Goal: Information Seeking & Learning: Learn about a topic

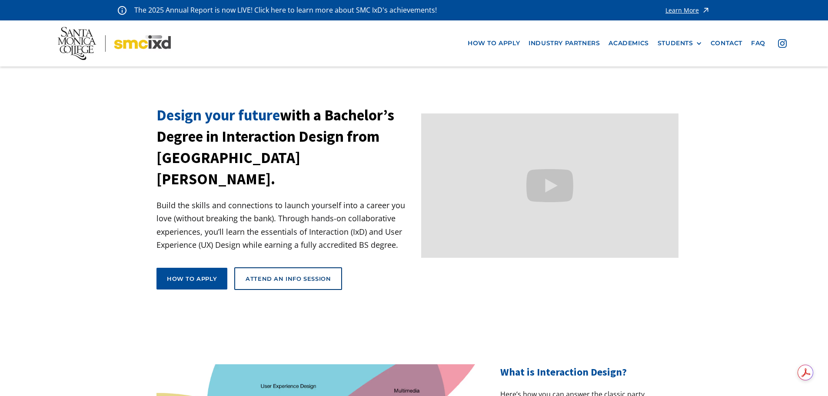
click at [200, 272] on div "How to apply view curriculum Attend an Info Session" at bounding box center [250, 282] width 186 height 30
click at [200, 275] on div "How to apply" at bounding box center [192, 279] width 50 height 8
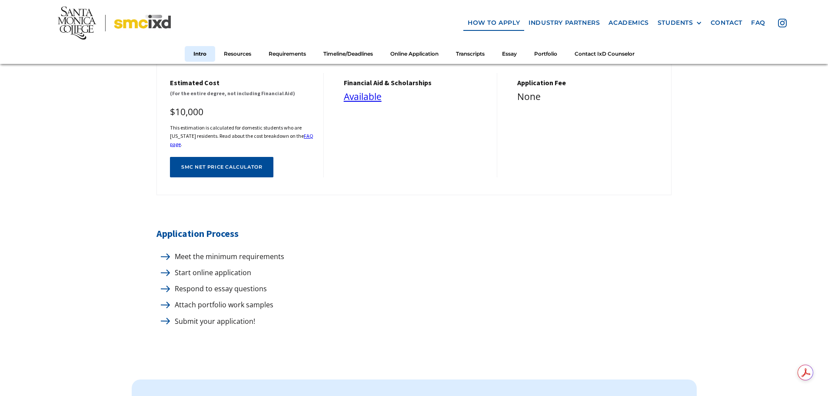
scroll to position [391, 0]
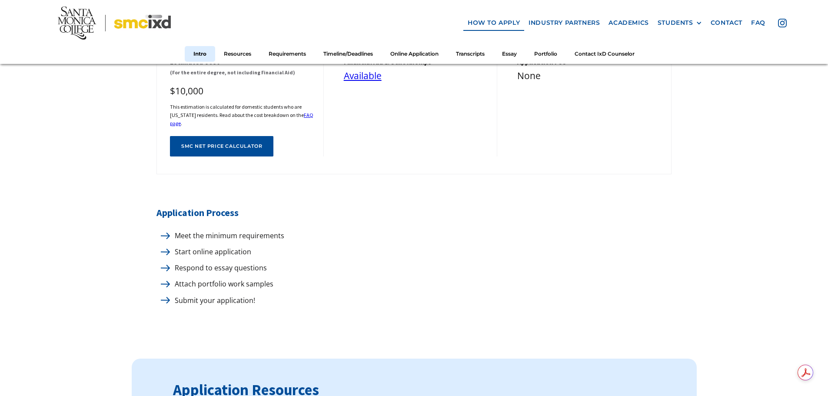
click at [176, 230] on p "Meet the minimum requirements" at bounding box center [227, 236] width 114 height 12
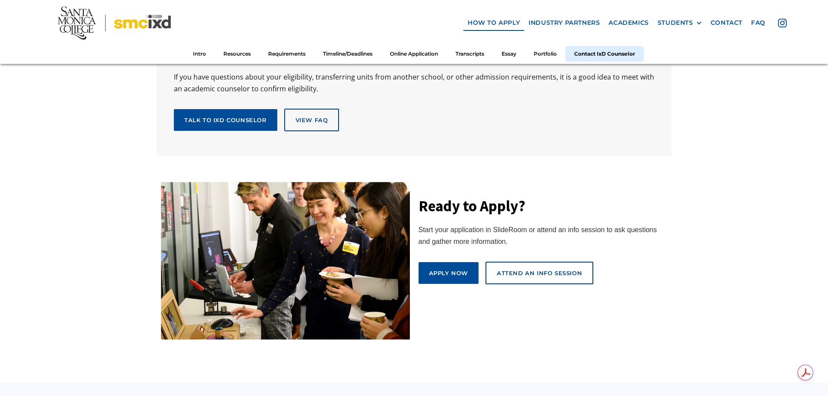
scroll to position [4782, 0]
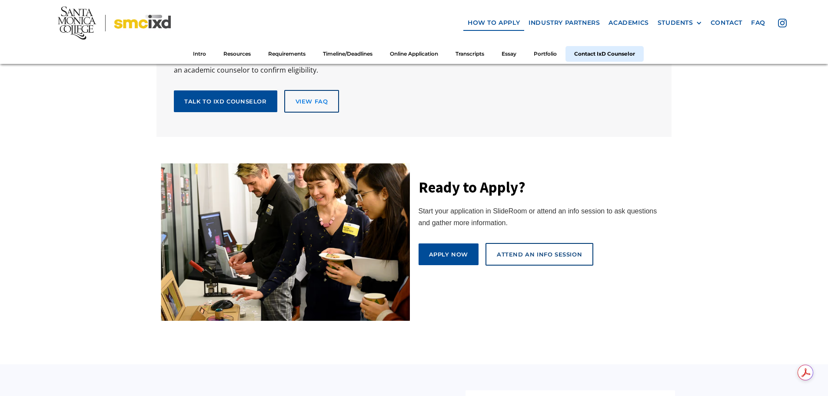
click at [316, 97] on div "view FAq" at bounding box center [312, 101] width 33 height 8
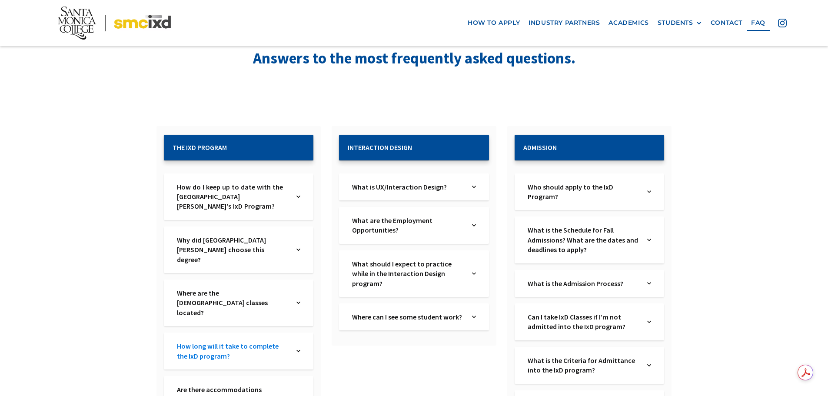
scroll to position [87, 0]
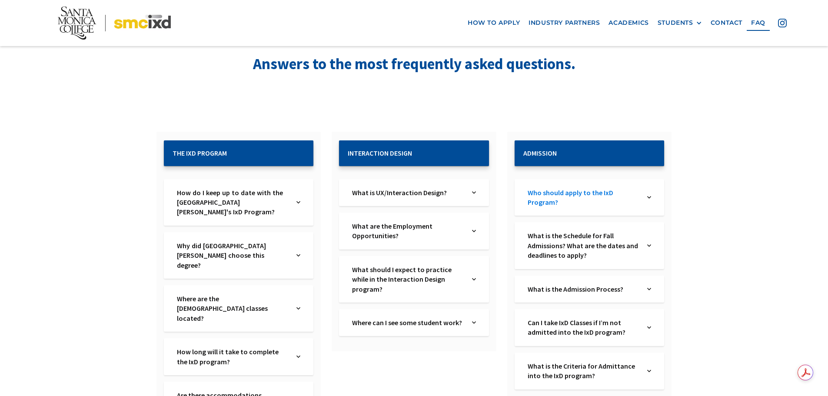
click at [632, 190] on link "Who should apply to the IxD Program?" at bounding box center [583, 198] width 111 height 20
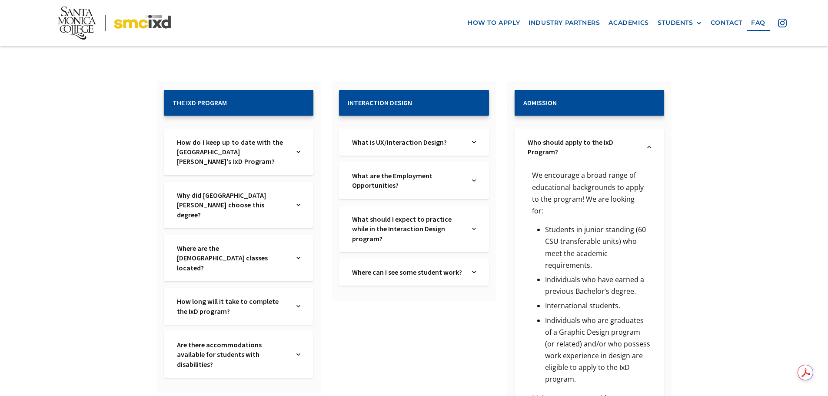
scroll to position [130, 0]
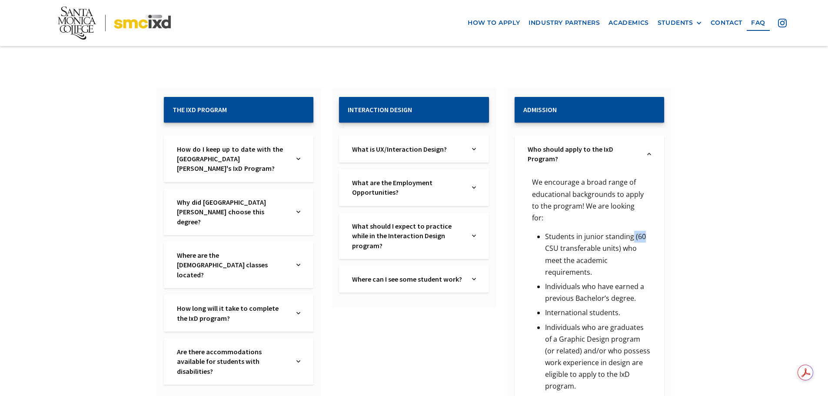
drag, startPoint x: 633, startPoint y: 224, endPoint x: 667, endPoint y: 221, distance: 34.0
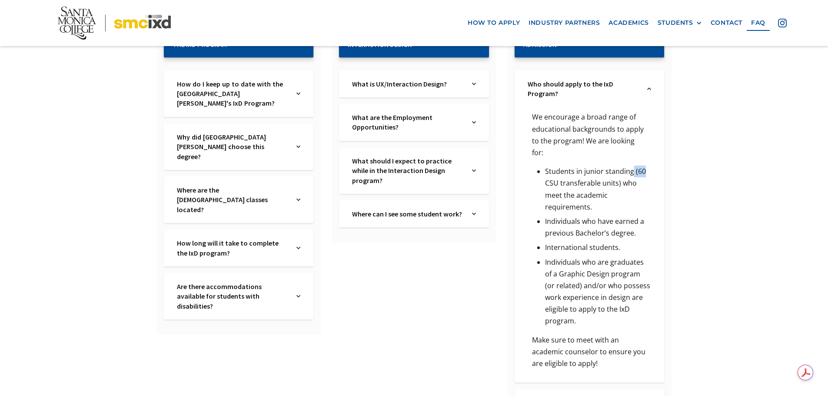
scroll to position [217, 0]
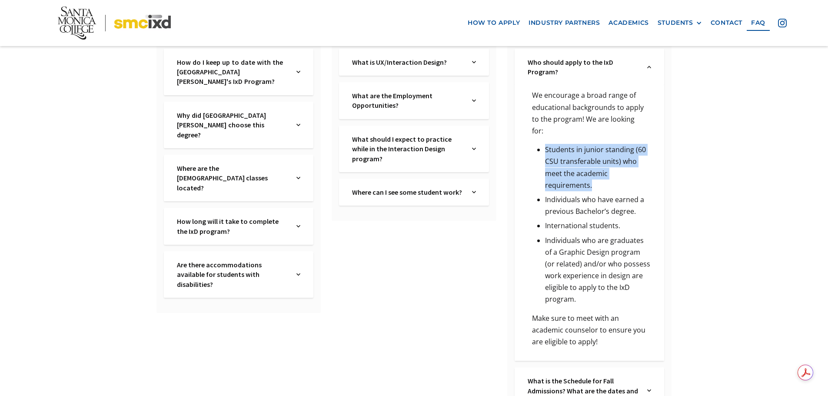
drag, startPoint x: 544, startPoint y: 136, endPoint x: 596, endPoint y: 169, distance: 62.3
click at [596, 169] on ul "Students in junior standing (60 CSU transferable units) who meet the academic r…" at bounding box center [589, 226] width 123 height 164
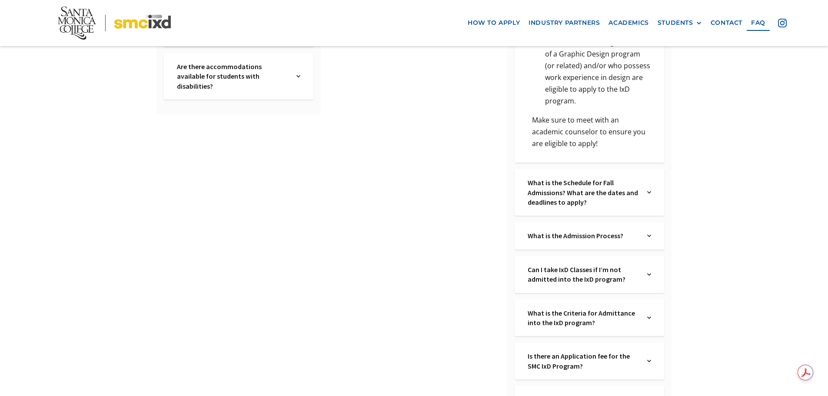
scroll to position [435, 0]
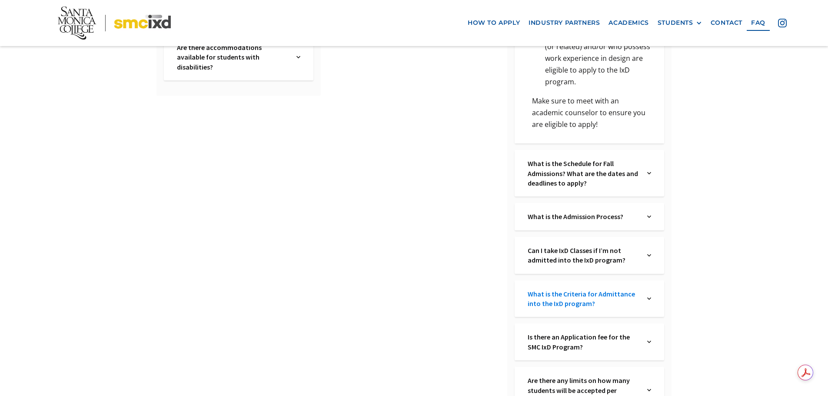
click at [636, 289] on link "What is the Criteria for Admittance into the IxD program?" at bounding box center [583, 299] width 111 height 20
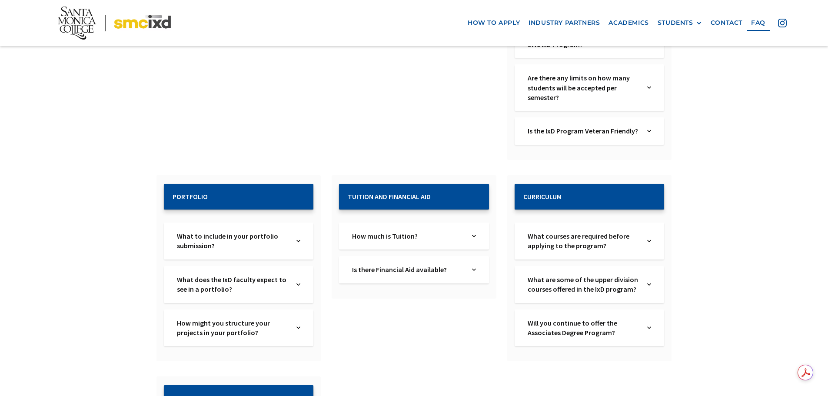
scroll to position [913, 0]
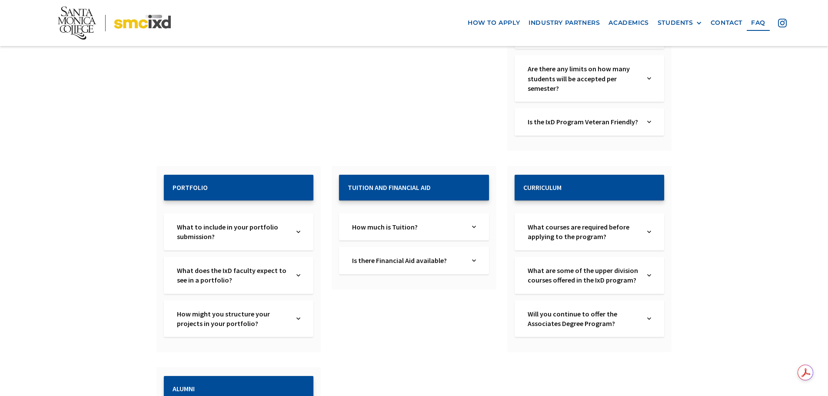
click at [649, 309] on img at bounding box center [649, 319] width 4 height 20
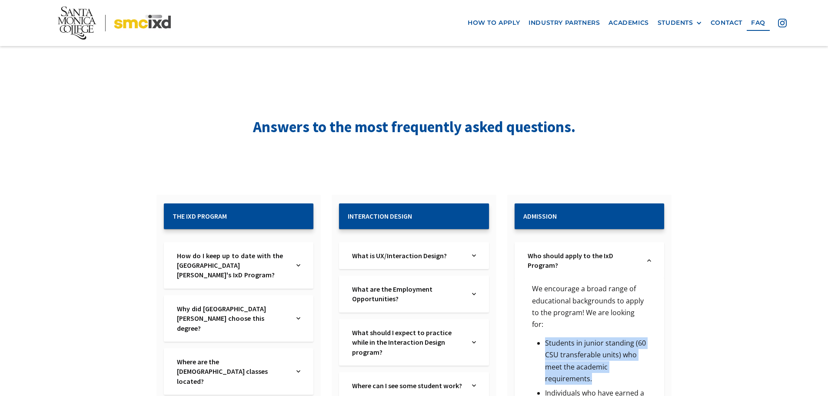
scroll to position [43, 0]
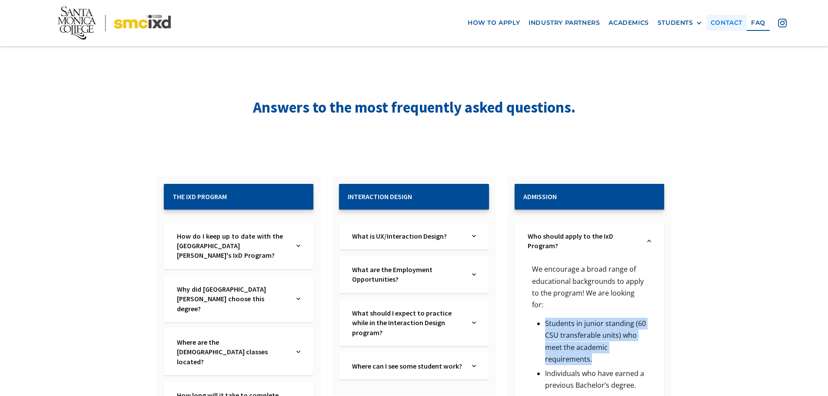
click at [722, 20] on link "contact" at bounding box center [726, 23] width 40 height 16
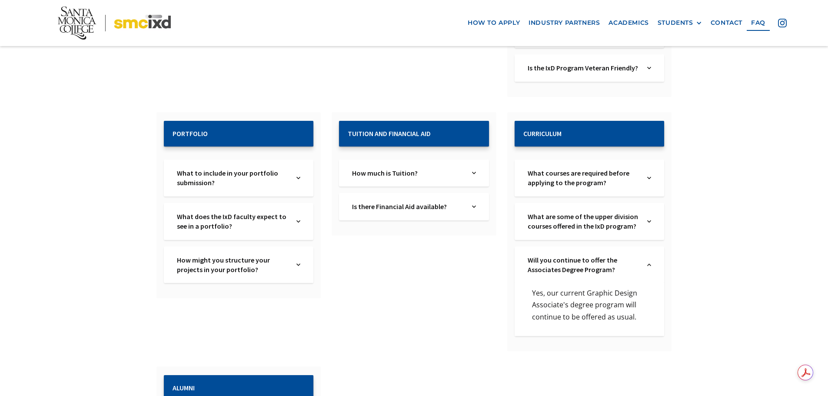
scroll to position [804, 0]
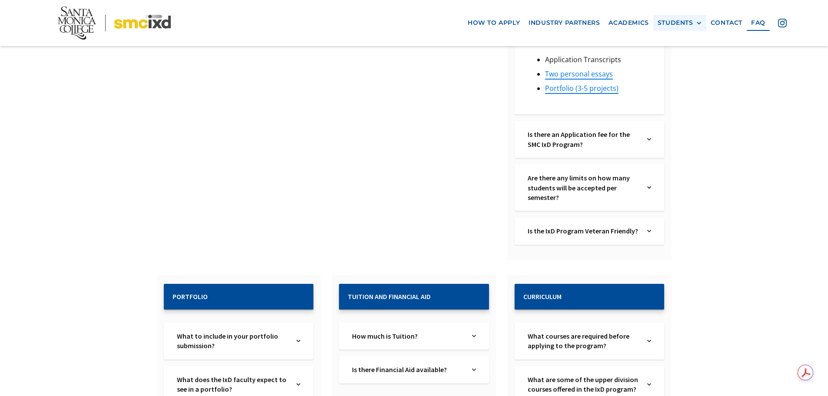
click at [682, 23] on div "STUDENTS" at bounding box center [676, 22] width 36 height 7
click at [495, 25] on link "how to apply" at bounding box center [493, 23] width 61 height 16
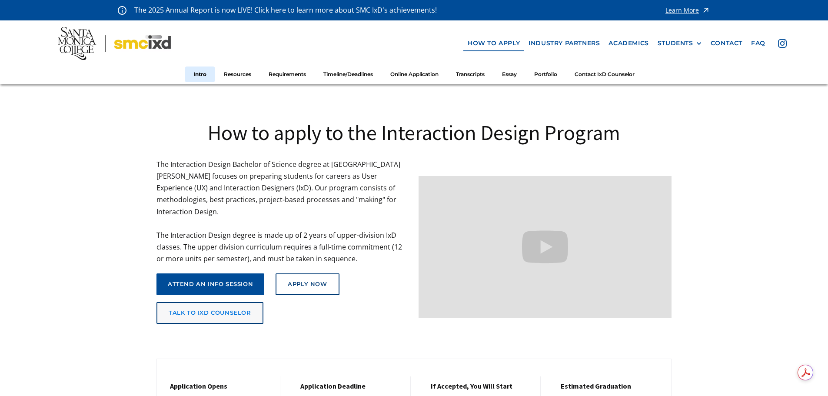
click at [214, 310] on div "talk to ixd counselor" at bounding box center [210, 313] width 83 height 7
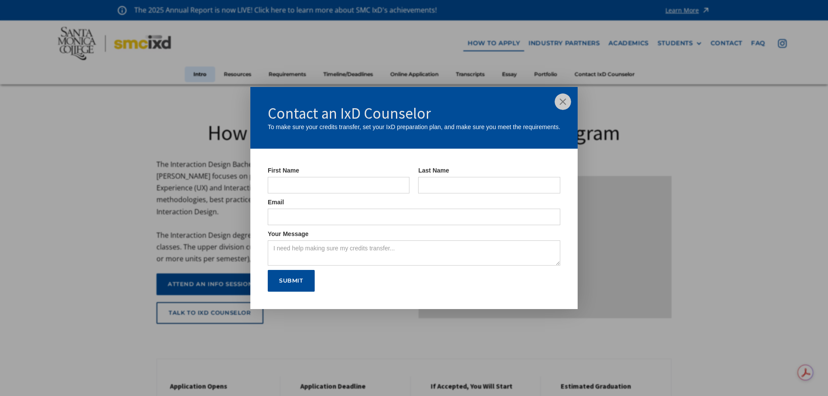
click at [560, 101] on img at bounding box center [563, 101] width 17 height 17
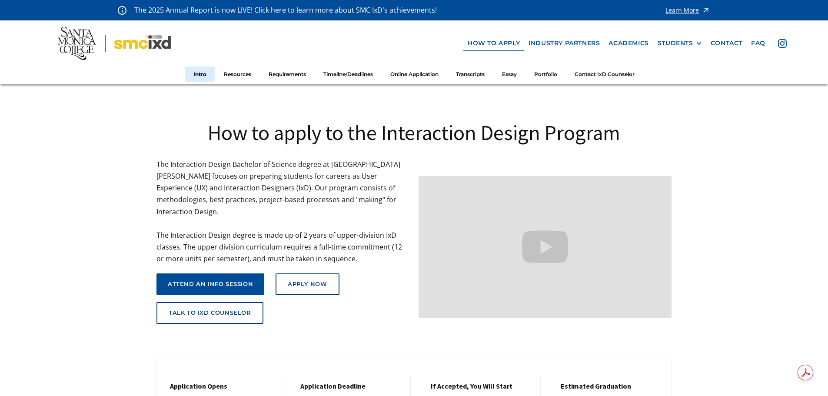
scroll to position [87, 0]
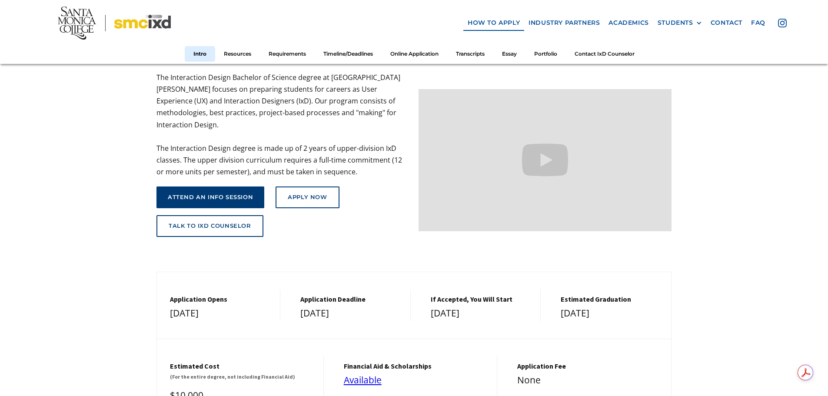
click at [239, 194] on div "attend an info session" at bounding box center [210, 197] width 85 height 7
